Goal: Task Accomplishment & Management: Use online tool/utility

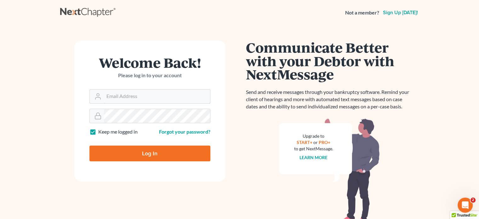
type input "[PERSON_NAME][EMAIL_ADDRESS][DOMAIN_NAME]"
click at [131, 152] on input "Log In" at bounding box center [150, 154] width 121 height 16
type input "Thinking..."
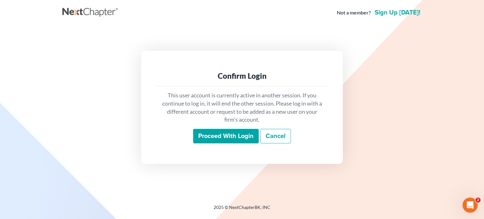
click at [235, 137] on input "Proceed with login" at bounding box center [226, 136] width 66 height 15
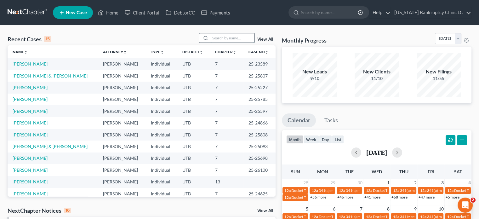
click at [230, 38] on input "search" at bounding box center [233, 37] width 44 height 9
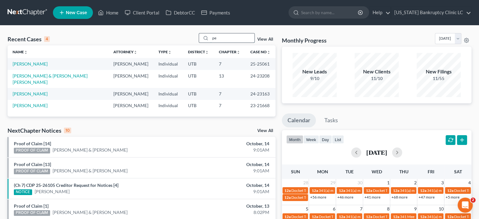
type input "p"
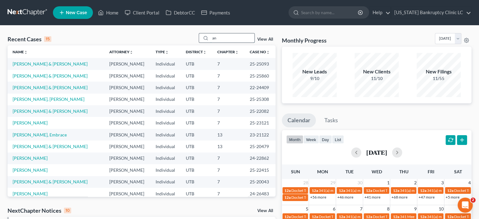
type input "a"
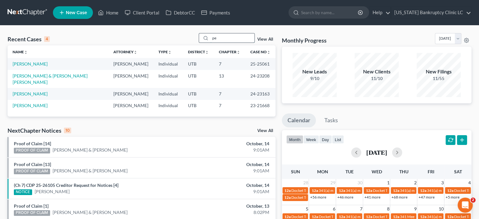
type input "p"
type input "[PERSON_NAME]"
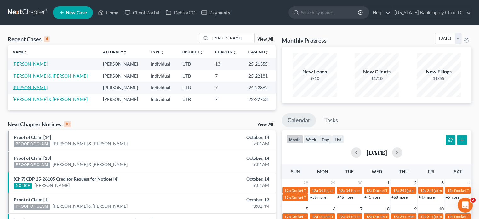
click at [25, 87] on link "[PERSON_NAME]" at bounding box center [30, 87] width 35 height 5
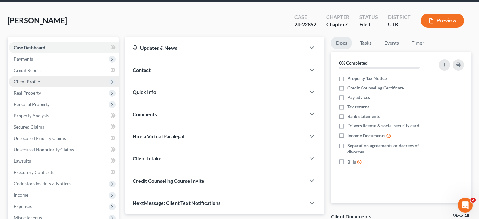
scroll to position [32, 0]
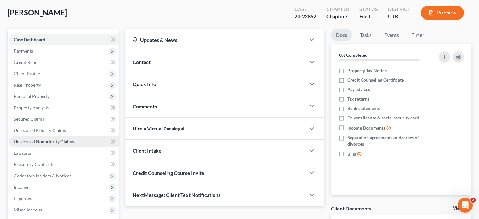
click at [68, 145] on link "Unsecured Nonpriority Claims" at bounding box center [64, 141] width 110 height 11
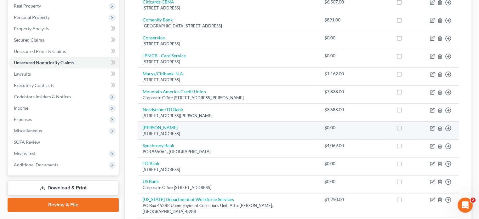
scroll to position [126, 0]
